Goal: Information Seeking & Learning: Understand process/instructions

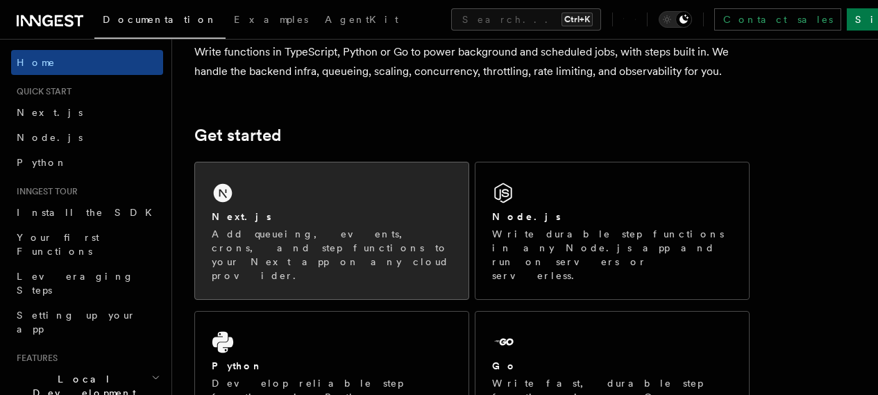
scroll to position [139, 0]
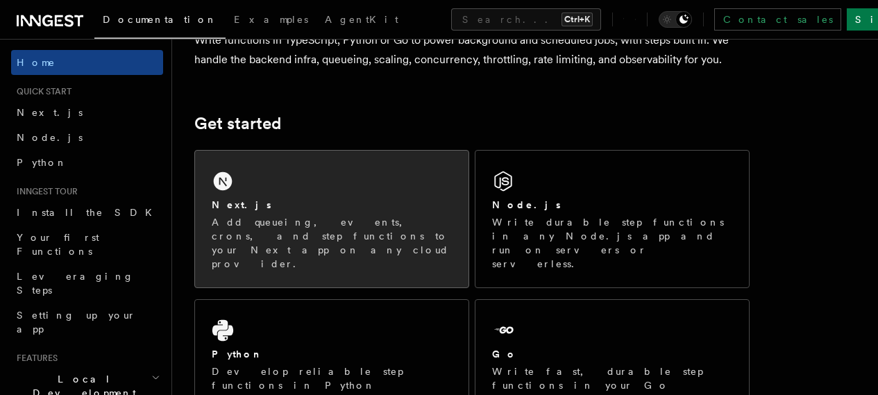
click at [275, 212] on div "Next.js" at bounding box center [332, 205] width 240 height 15
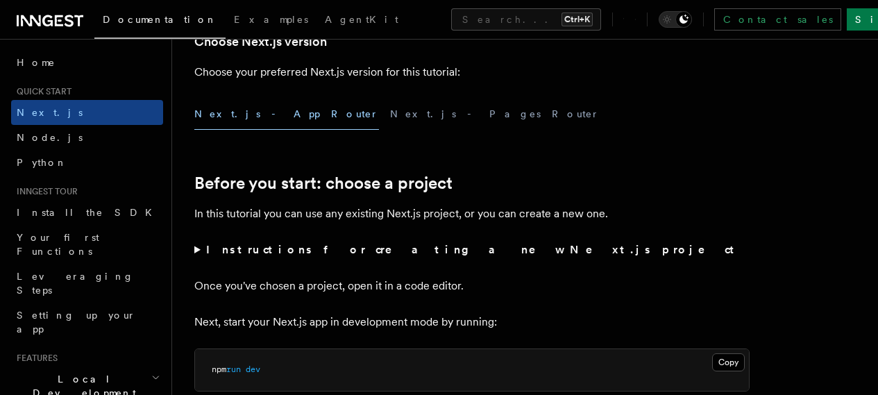
scroll to position [416, 0]
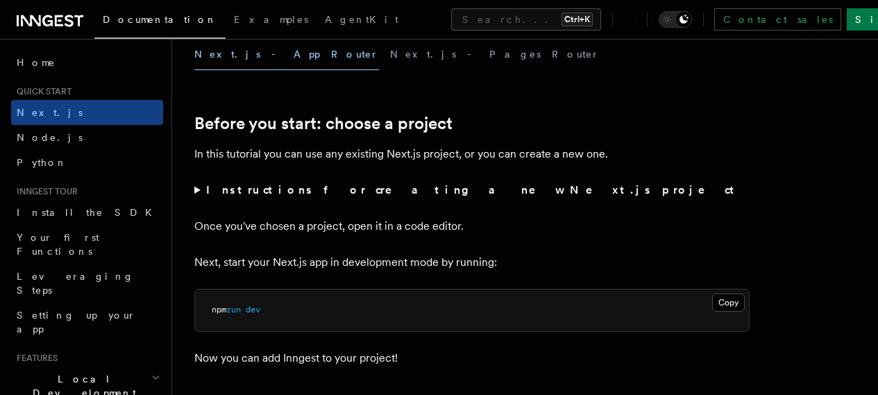
click at [415, 196] on strong "Instructions for creating a new Next.js project" at bounding box center [473, 189] width 534 height 13
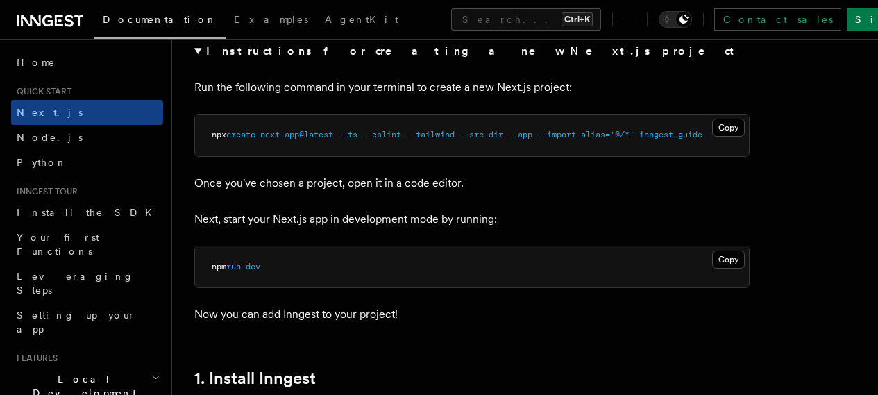
scroll to position [0, 0]
click at [264, 58] on strong "Instructions for creating a new Next.js project" at bounding box center [473, 50] width 534 height 13
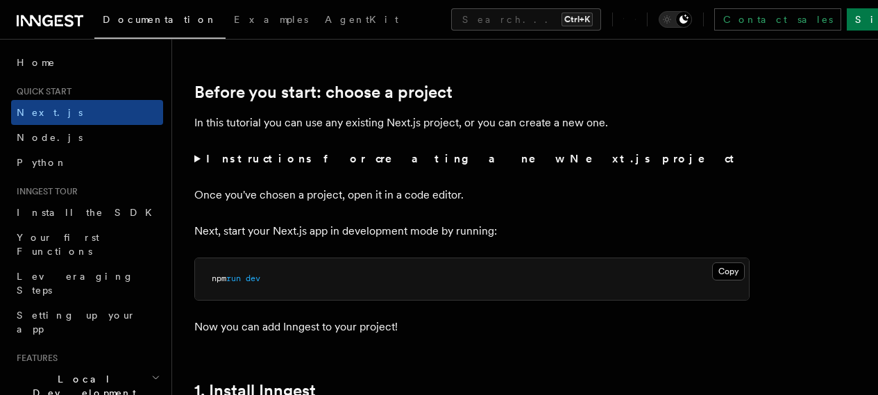
scroll to position [416, 0]
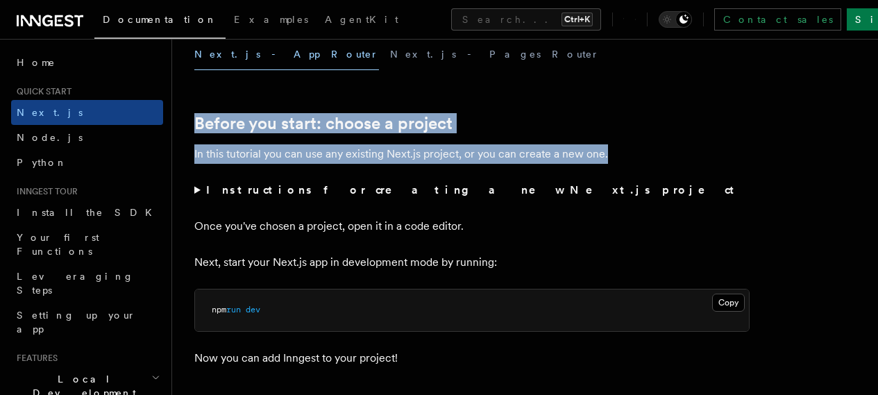
drag, startPoint x: 197, startPoint y: 127, endPoint x: 605, endPoint y: 180, distance: 411.3
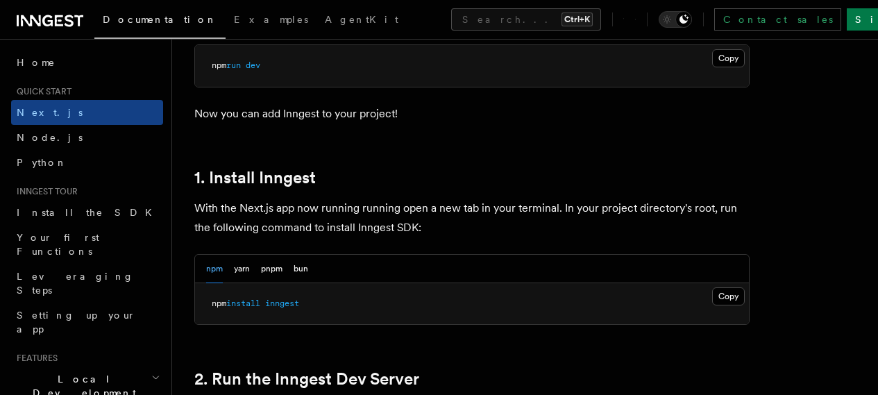
scroll to position [763, 0]
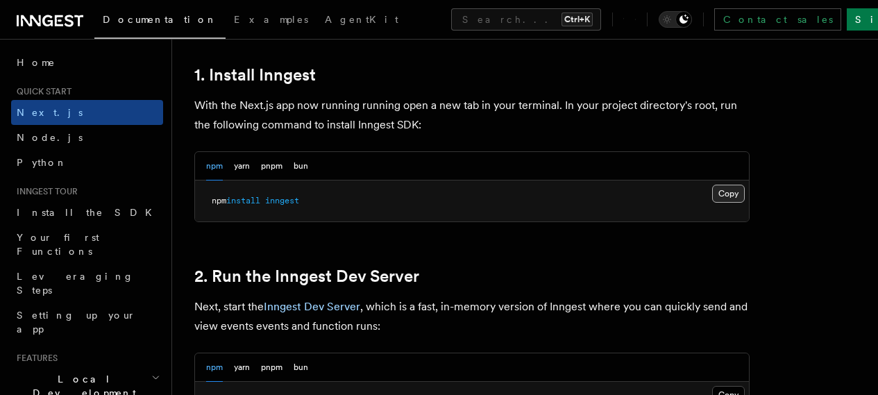
click at [712, 203] on button "Copy Copied" at bounding box center [728, 194] width 33 height 18
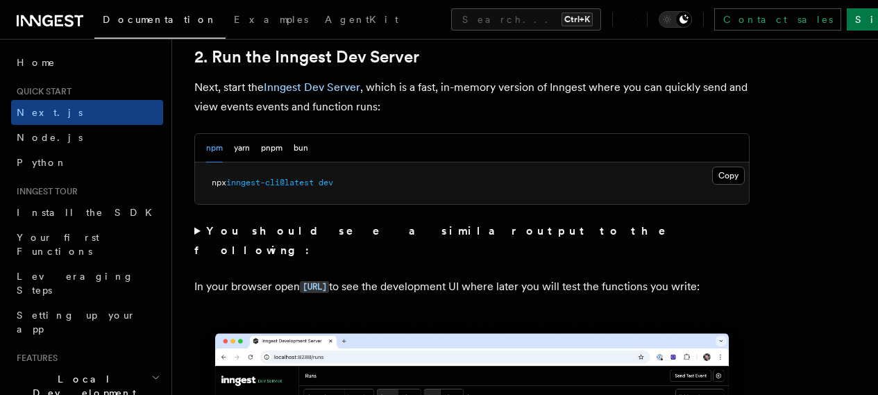
scroll to position [971, 0]
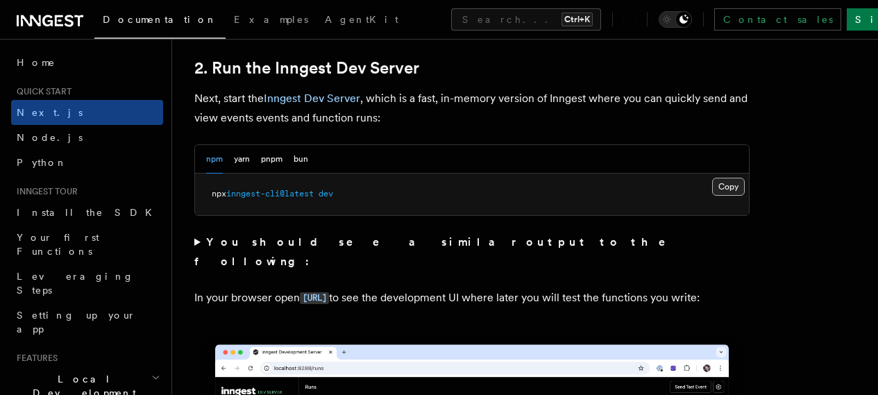
click at [712, 196] on button "Copy Copied" at bounding box center [728, 187] width 33 height 18
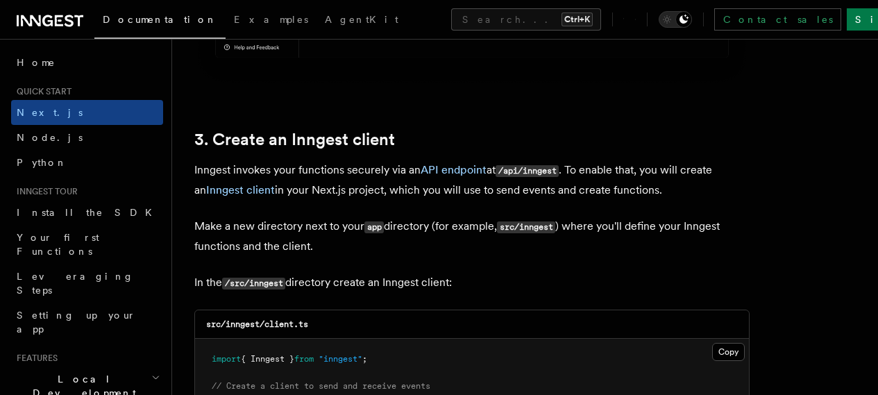
scroll to position [1596, 0]
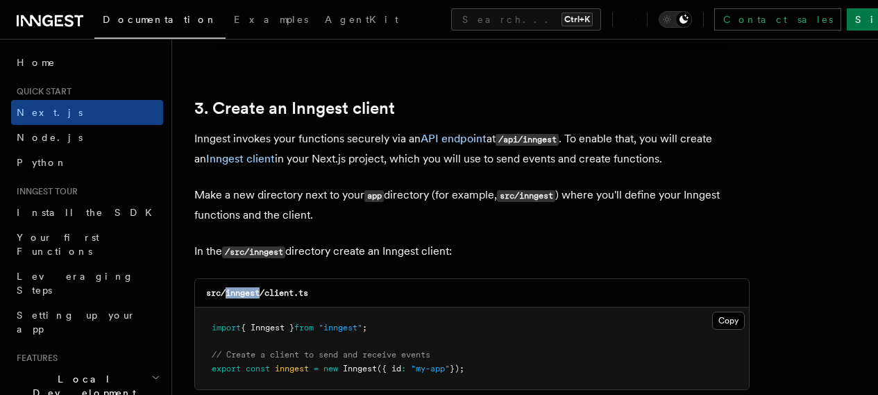
drag, startPoint x: 225, startPoint y: 280, endPoint x: 259, endPoint y: 281, distance: 34.7
click at [259, 288] on code "src/inngest/client.ts" at bounding box center [257, 293] width 102 height 10
copy code "inngest"
drag, startPoint x: 320, startPoint y: 279, endPoint x: 266, endPoint y: 285, distance: 54.5
click at [266, 285] on div "src/inngest/client.ts" at bounding box center [472, 293] width 554 height 28
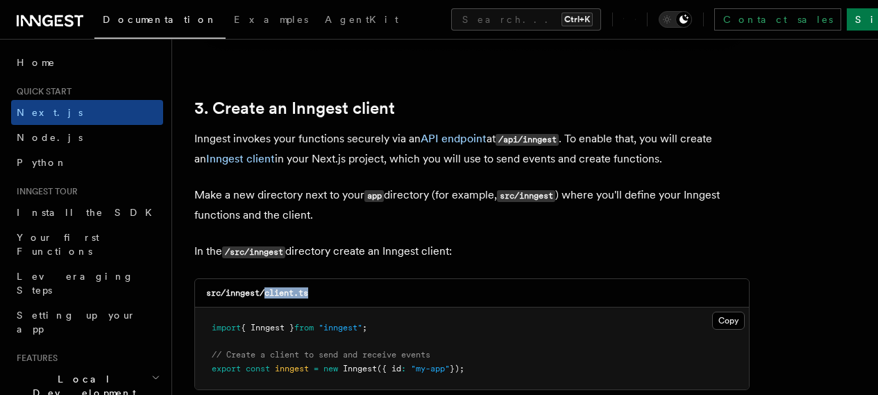
copy code "client.ts"
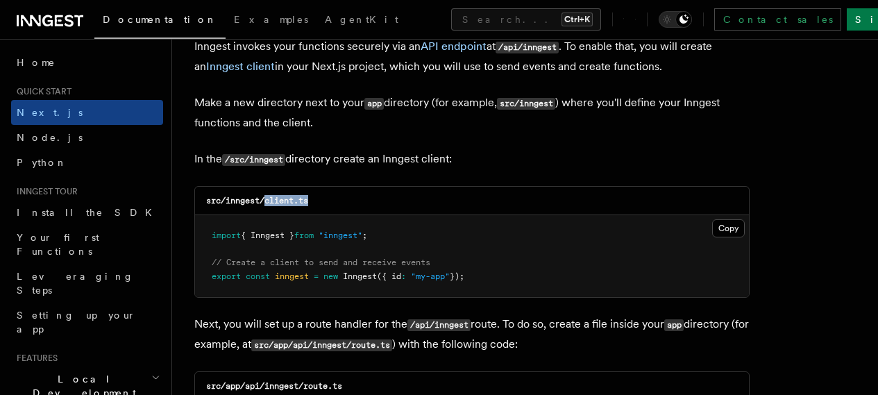
scroll to position [1735, 0]
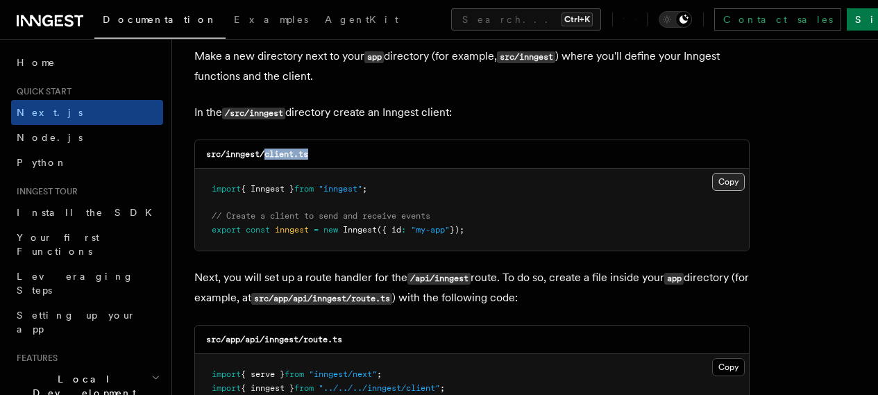
click at [712, 173] on button "Copy Copied" at bounding box center [728, 182] width 33 height 18
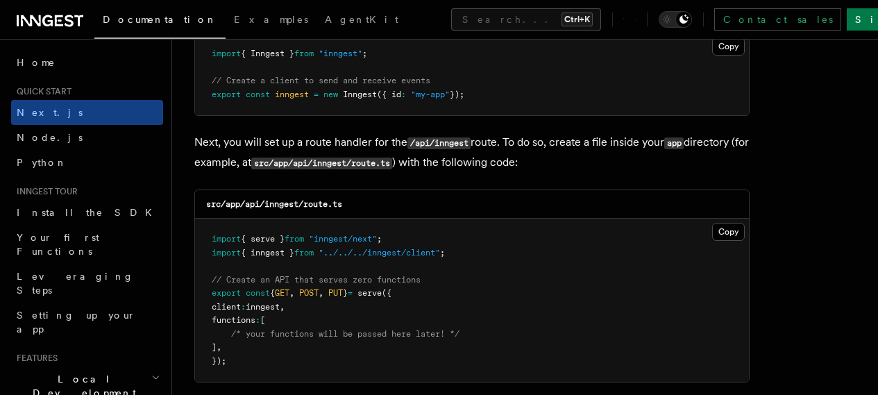
scroll to position [1873, 0]
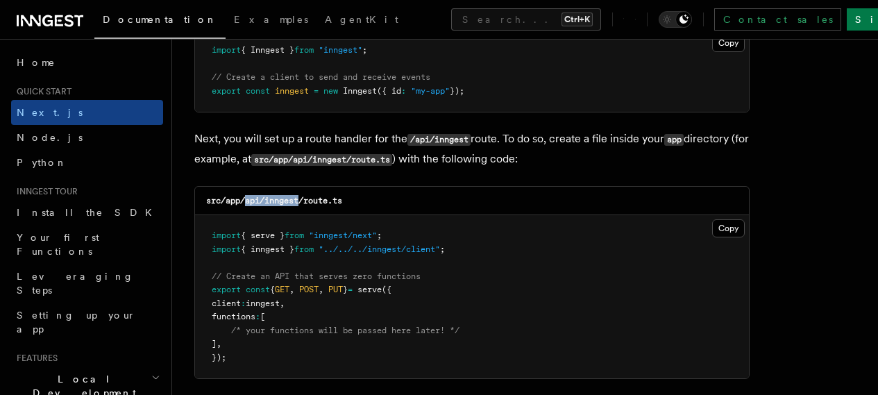
drag, startPoint x: 244, startPoint y: 191, endPoint x: 300, endPoint y: 185, distance: 56.5
click at [300, 196] on code "src/app/api/inngest/route.ts" at bounding box center [274, 201] width 136 height 10
copy code "api/inngest"
click at [712, 219] on button "Copy Copied" at bounding box center [728, 228] width 33 height 18
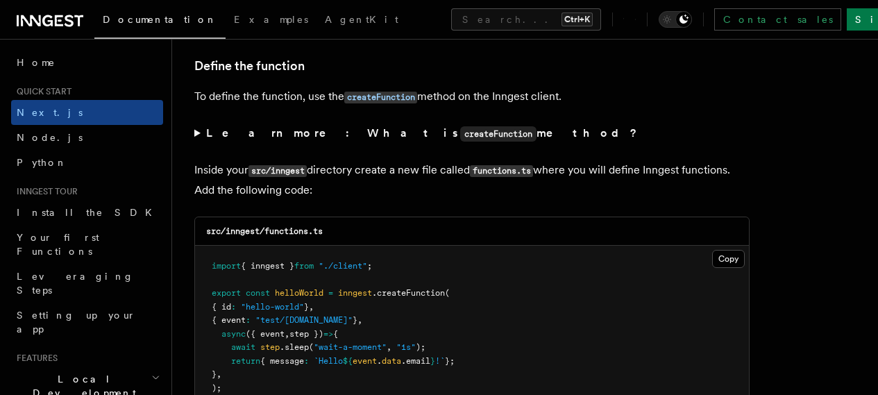
scroll to position [2359, 0]
drag, startPoint x: 265, startPoint y: 219, endPoint x: 330, endPoint y: 217, distance: 65.3
click at [330, 217] on div "src/inngest/functions.ts" at bounding box center [472, 230] width 554 height 28
copy code "functions.ts"
click at [712, 248] on button "Copy Copied" at bounding box center [728, 257] width 33 height 18
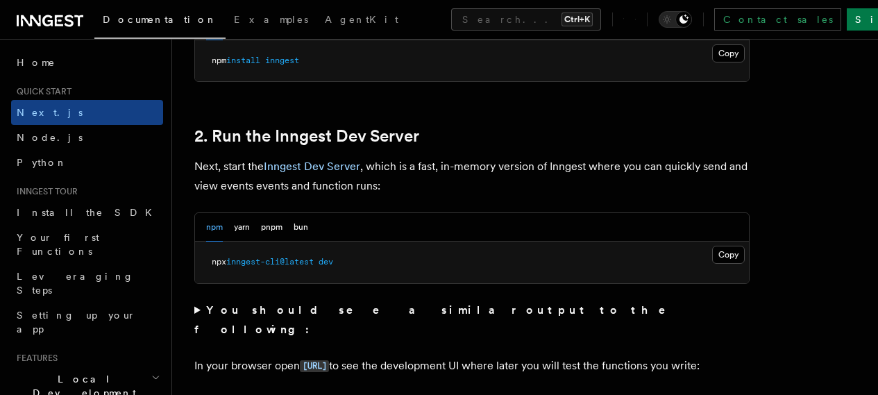
scroll to position [902, 0]
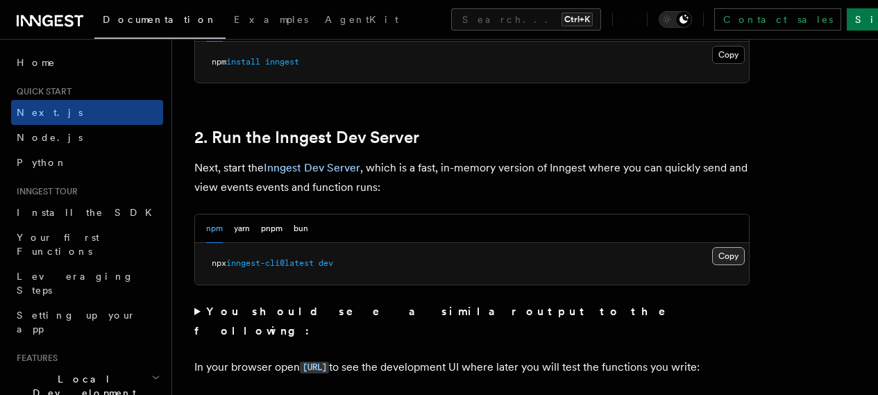
click at [712, 265] on button "Copy Copied" at bounding box center [728, 256] width 33 height 18
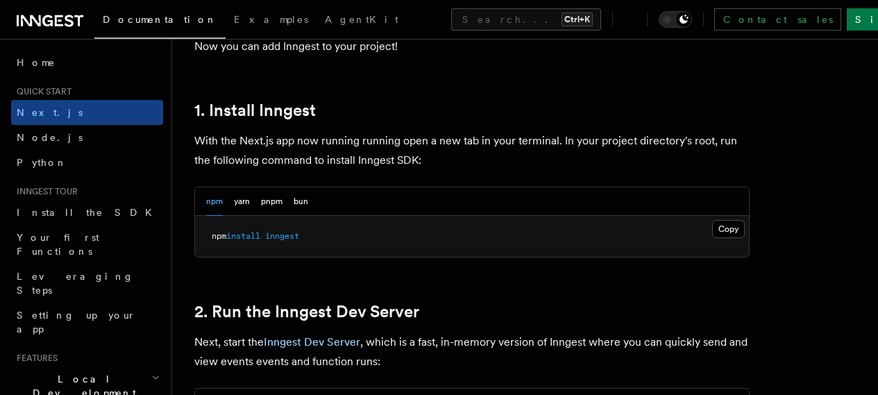
scroll to position [624, 0]
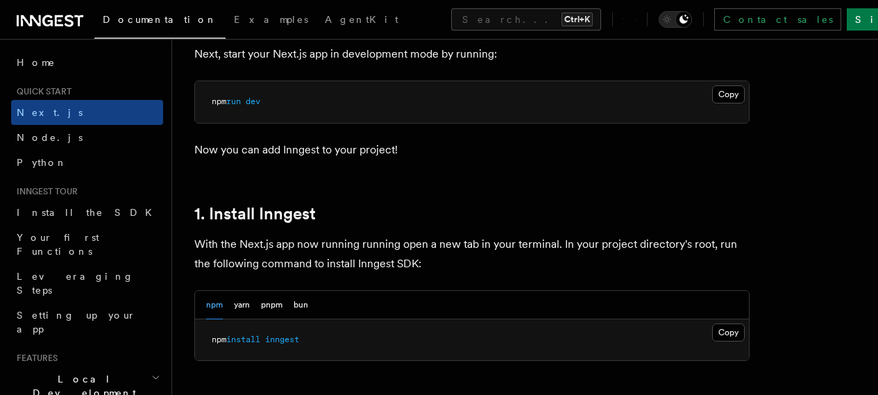
click at [49, 18] on icon at bounding box center [50, 20] width 67 height 17
